Goal: Transaction & Acquisition: Subscribe to service/newsletter

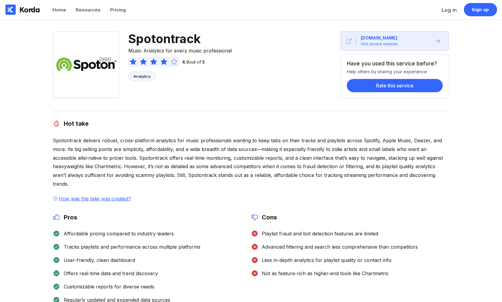
click at [55, 53] on img at bounding box center [86, 64] width 66 height 66
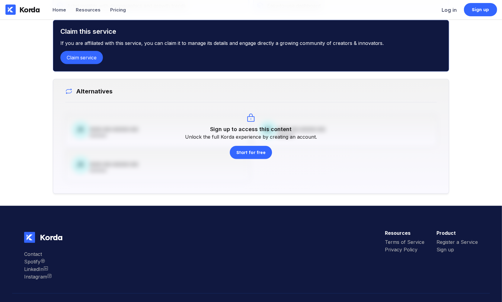
scroll to position [384, 0]
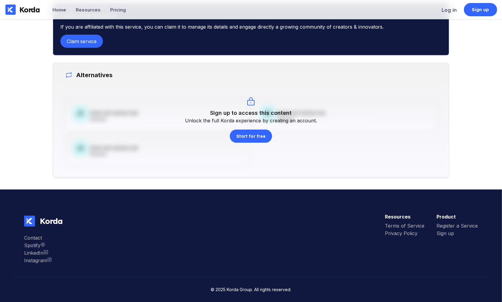
click at [55, 53] on div "Claim this service If you are affiliated with this service, you can claim it to…" at bounding box center [251, 30] width 397 height 52
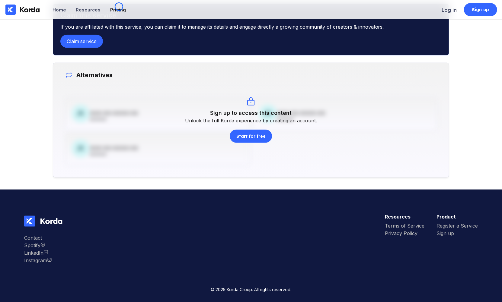
click at [119, 7] on li "Pricing" at bounding box center [118, 9] width 16 height 19
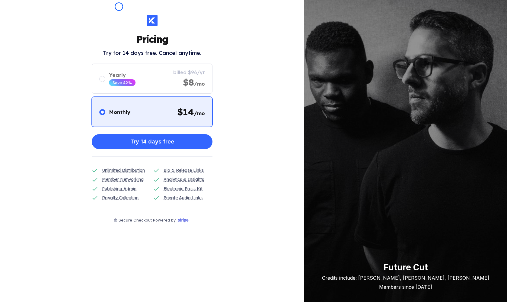
click at [119, 7] on div "Pricing Try for 14 days free. Cancel anytime. Monthly $ 14 /mo Yearly Save 42% …" at bounding box center [152, 151] width 304 height 302
click at [59, 41] on div "Pricing Try for 14 days free. Cancel anytime. Monthly $ 14 /mo Yearly Save 42% …" at bounding box center [152, 151] width 304 height 302
